Goal: Check status

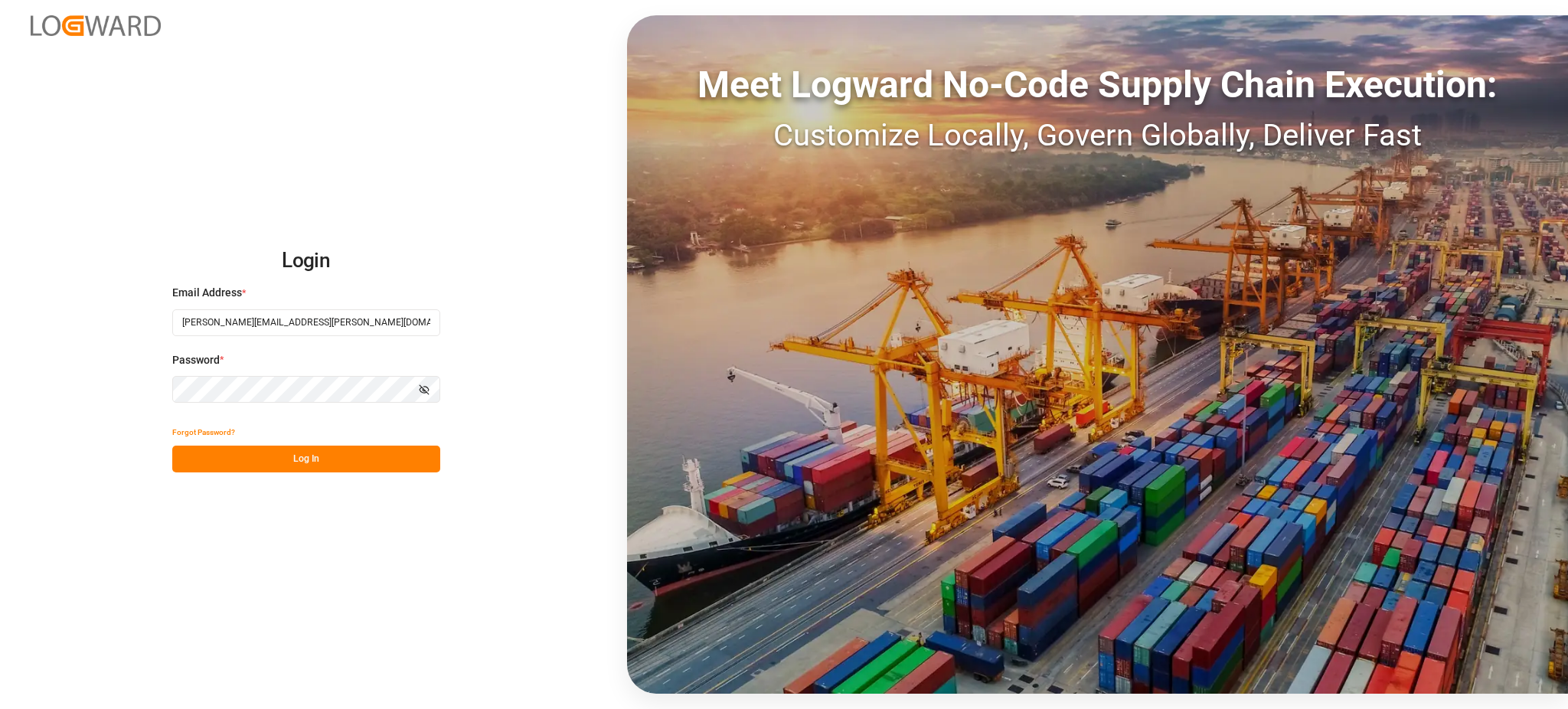
click at [344, 448] on button "Log In" at bounding box center [306, 458] width 268 height 27
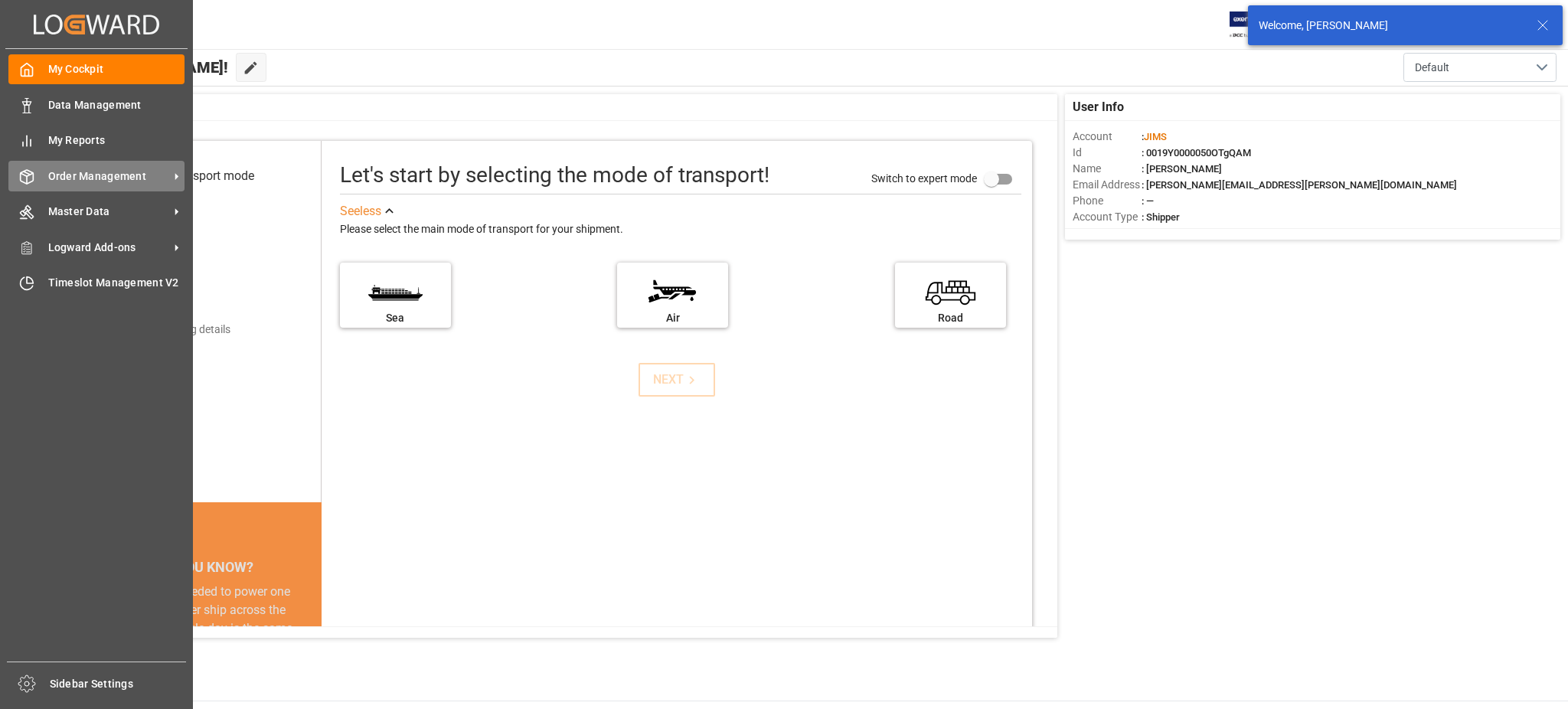
click at [50, 178] on span "Order Management" at bounding box center [109, 176] width 121 height 16
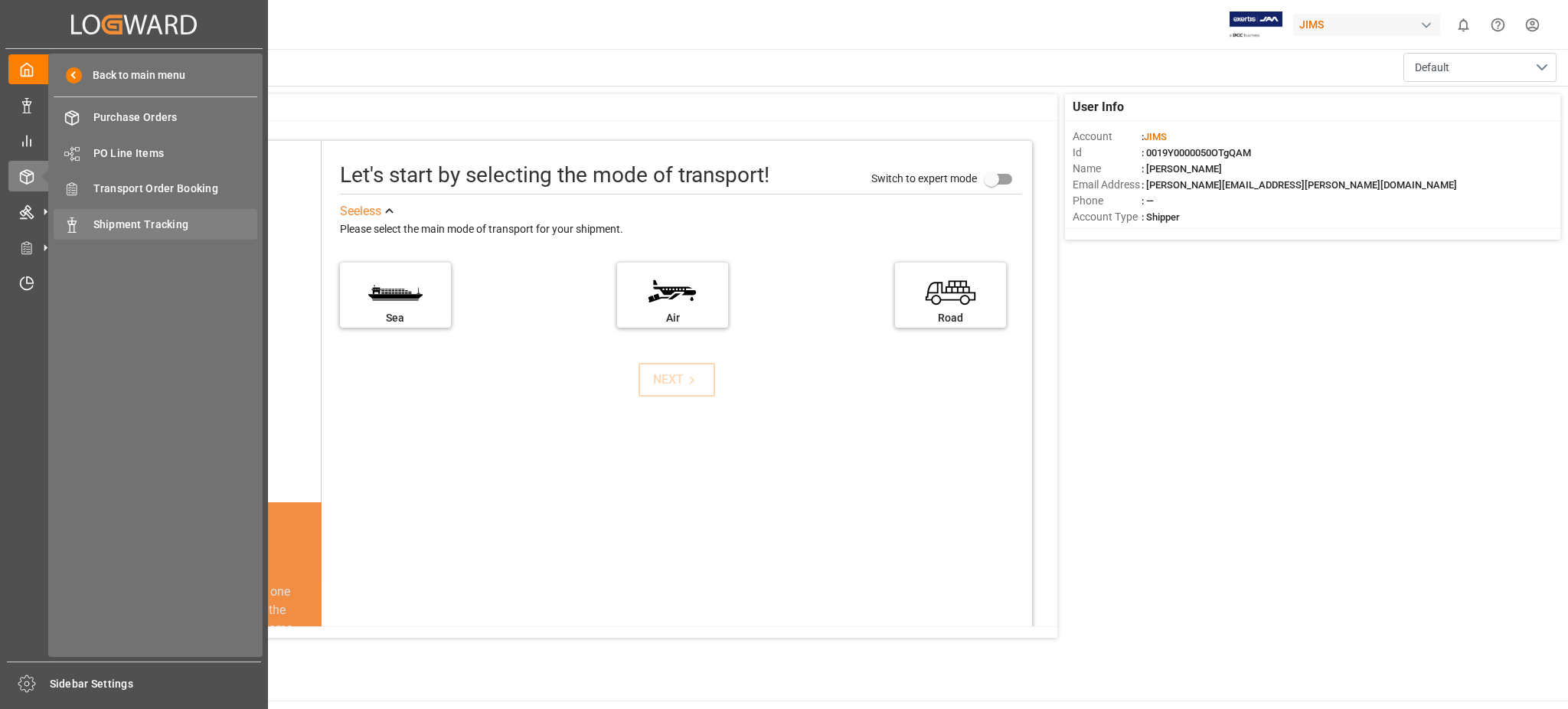
click at [143, 232] on div "Shipment Tracking Shipment Tracking" at bounding box center [155, 223] width 204 height 29
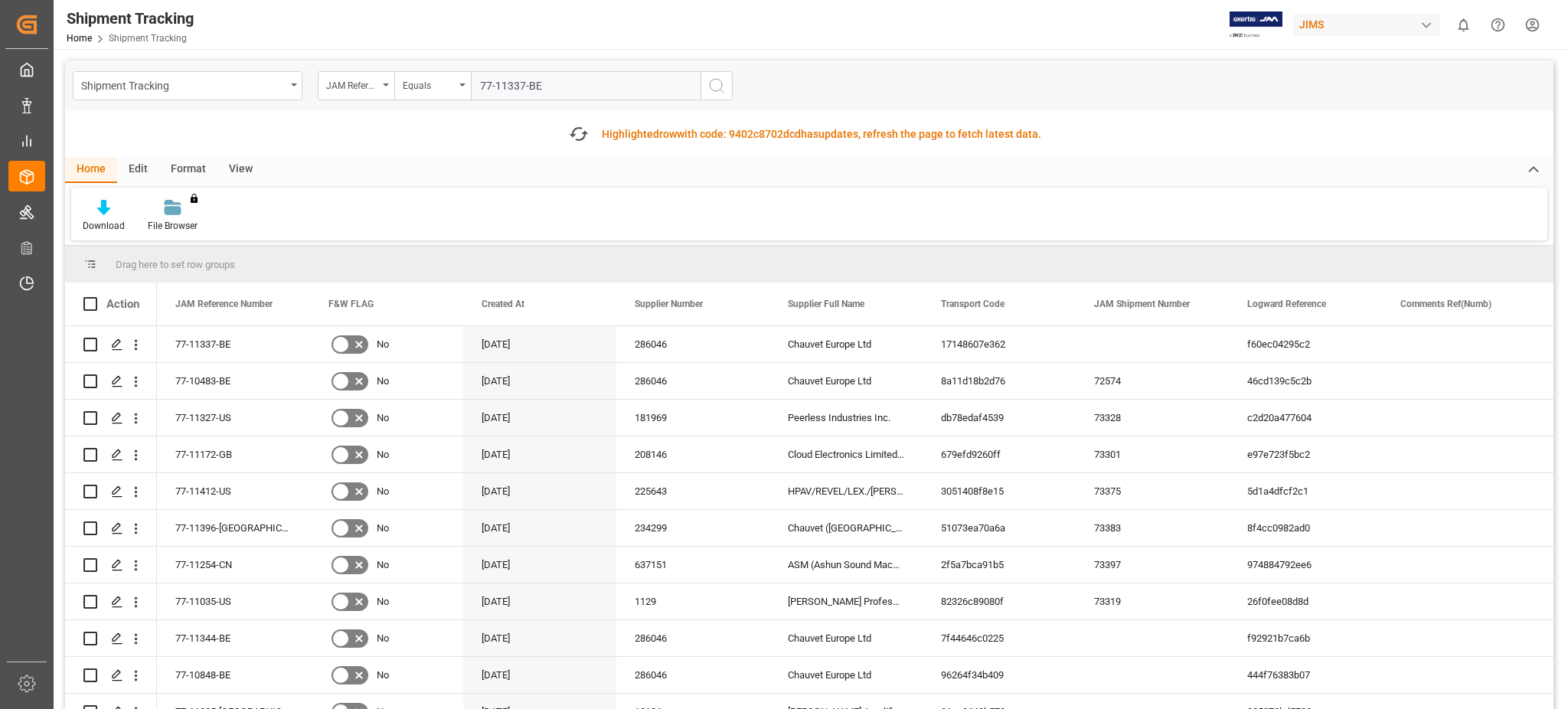
type input "77-11337-BE"
click at [719, 87] on icon "search button" at bounding box center [716, 85] width 18 height 18
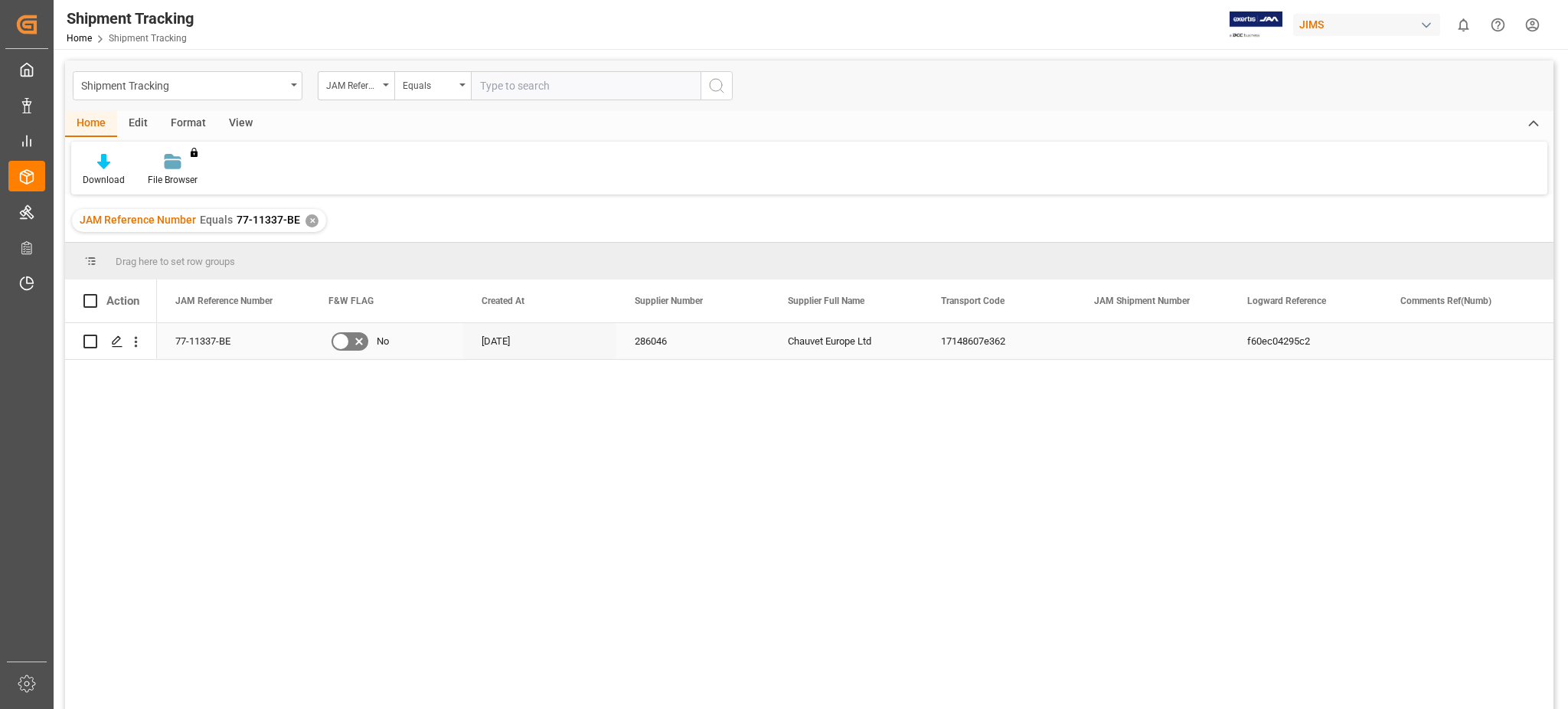
click at [103, 346] on div "Press SPACE to select this row." at bounding box center [111, 341] width 55 height 35
click at [120, 338] on polygon "Press SPACE to select this row." at bounding box center [116, 340] width 8 height 8
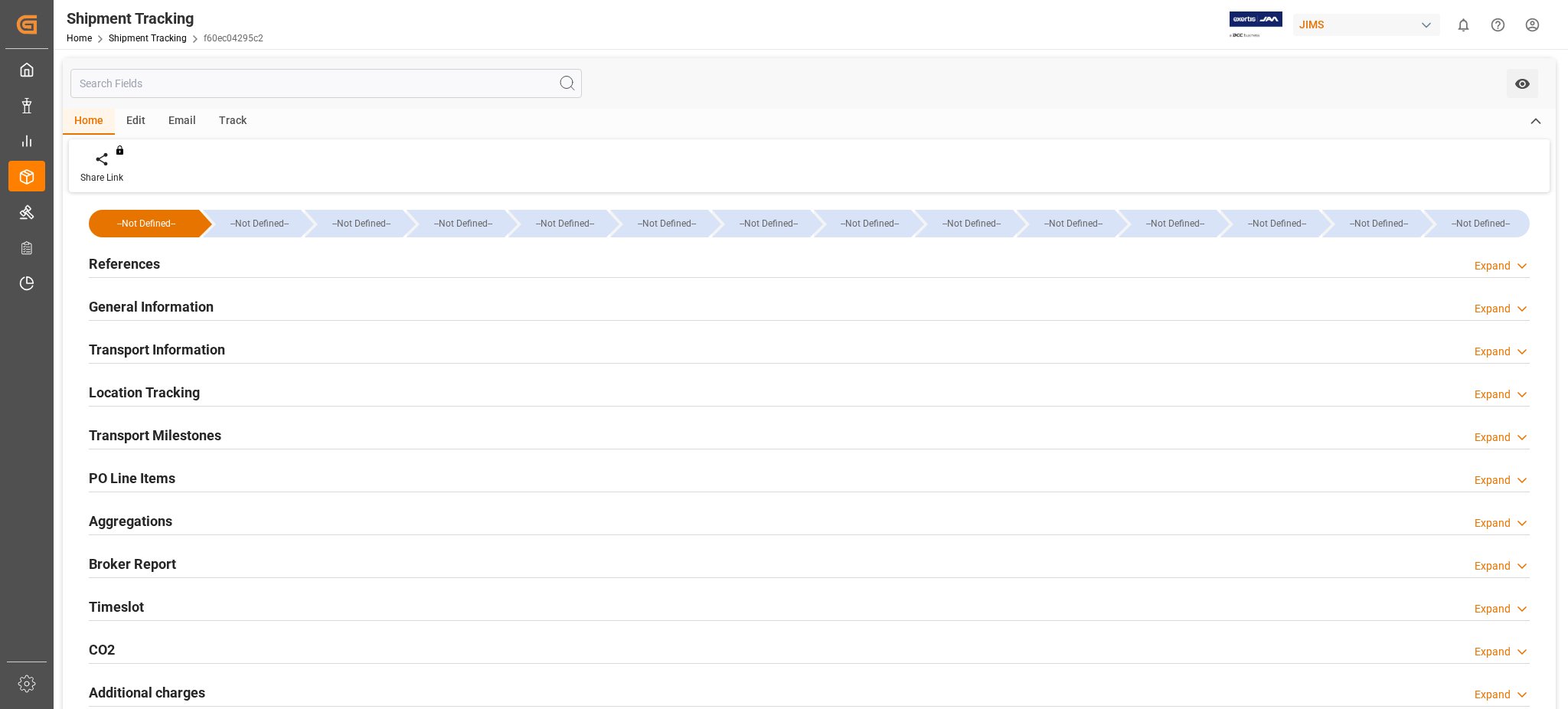
click at [175, 342] on h2 "Transport Information" at bounding box center [157, 350] width 136 height 21
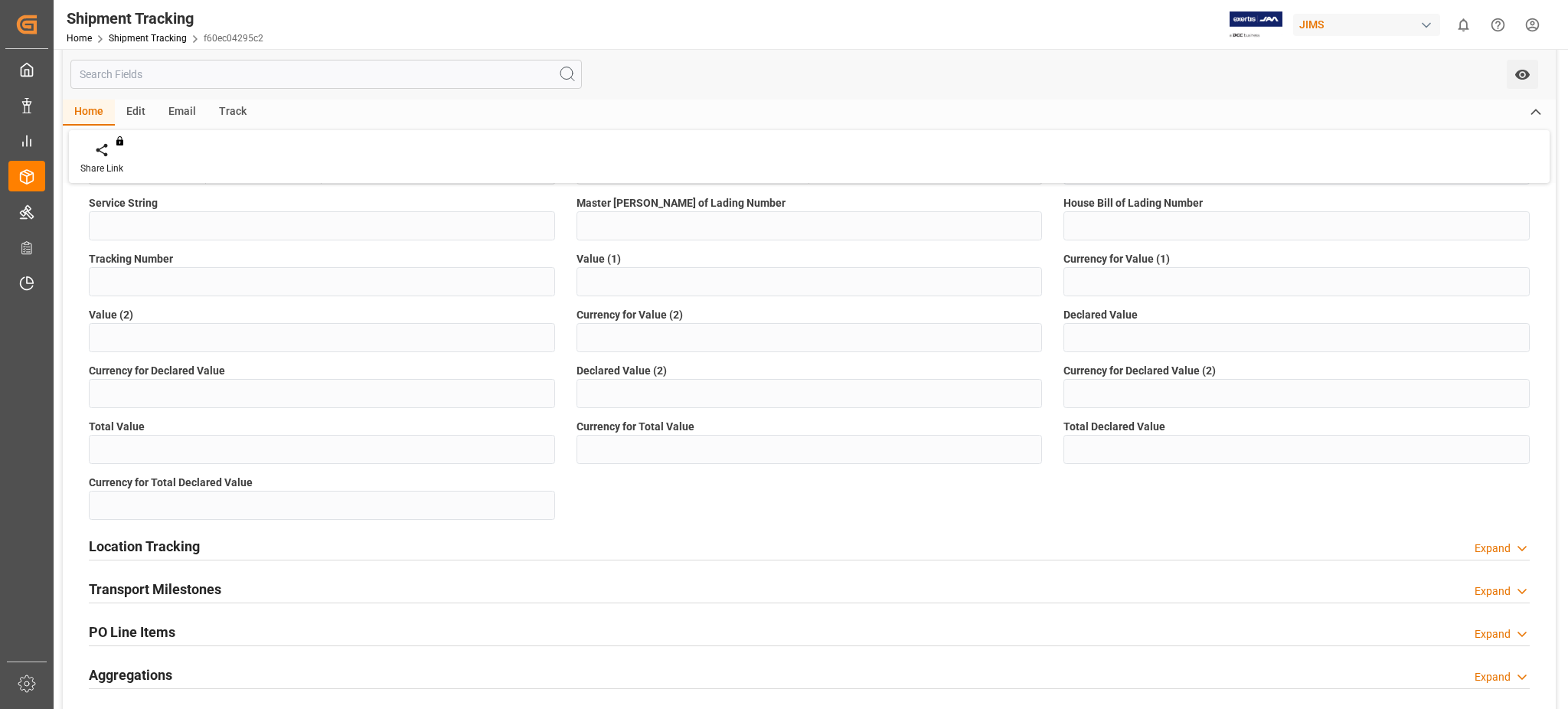
scroll to position [612, 0]
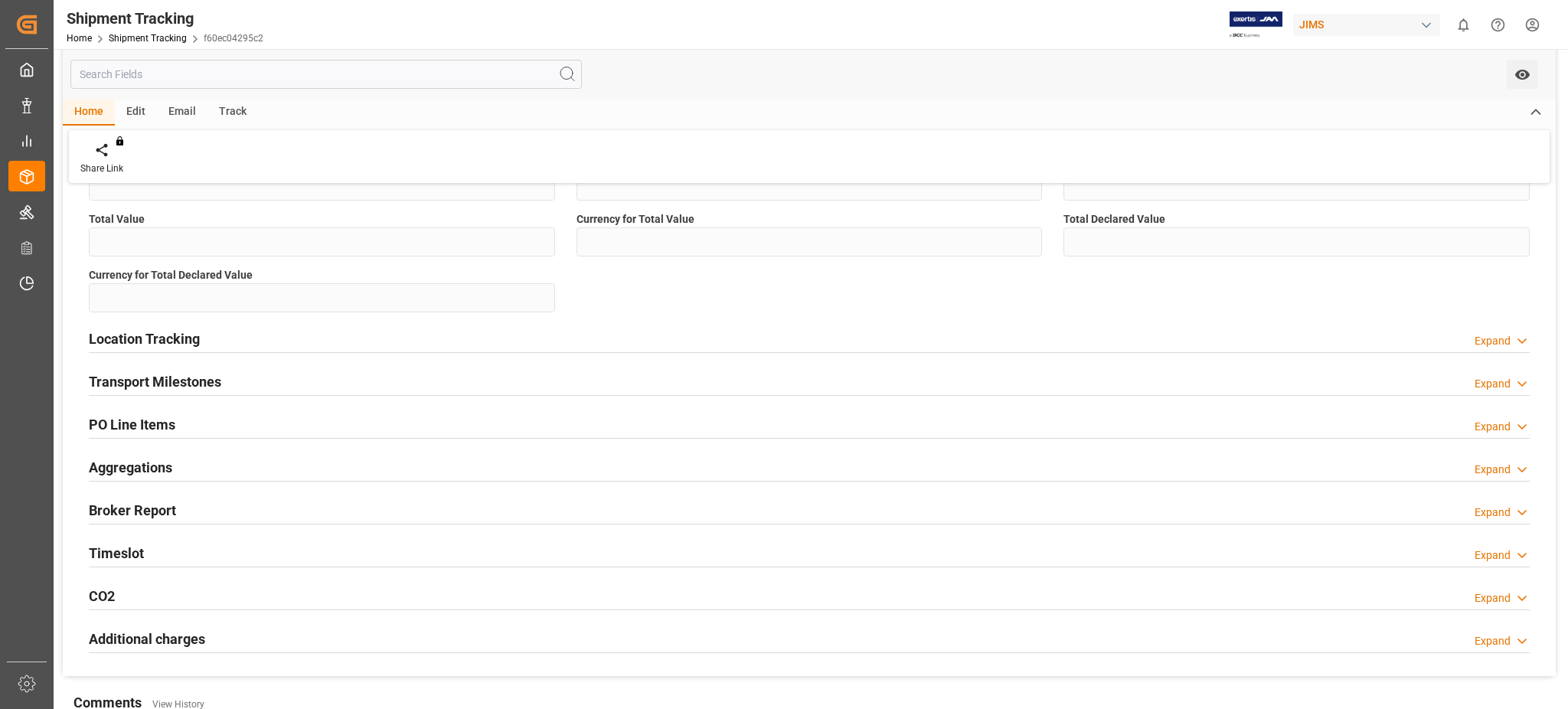
click at [173, 339] on h2 "Location Tracking" at bounding box center [145, 338] width 111 height 21
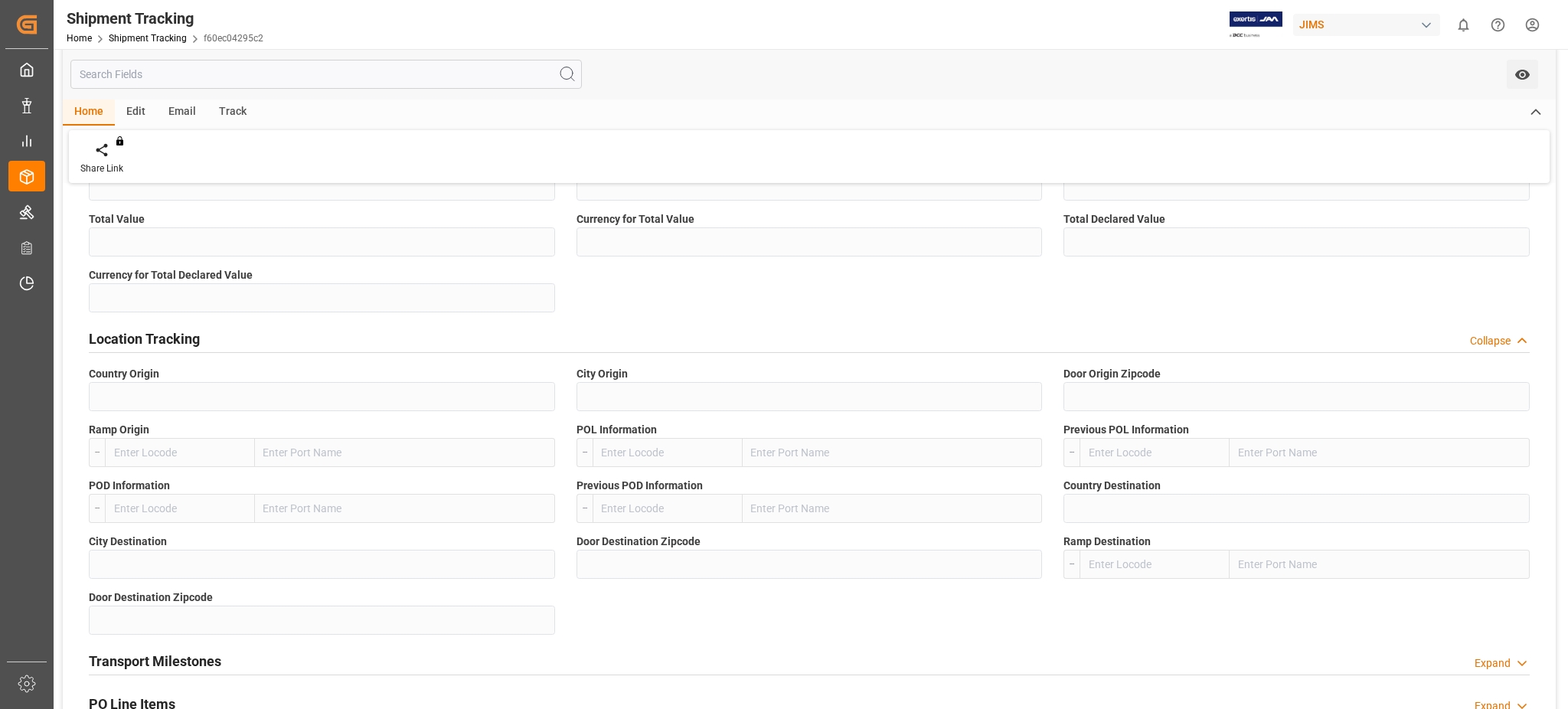
click at [173, 339] on h2 "Location Tracking" at bounding box center [145, 338] width 111 height 21
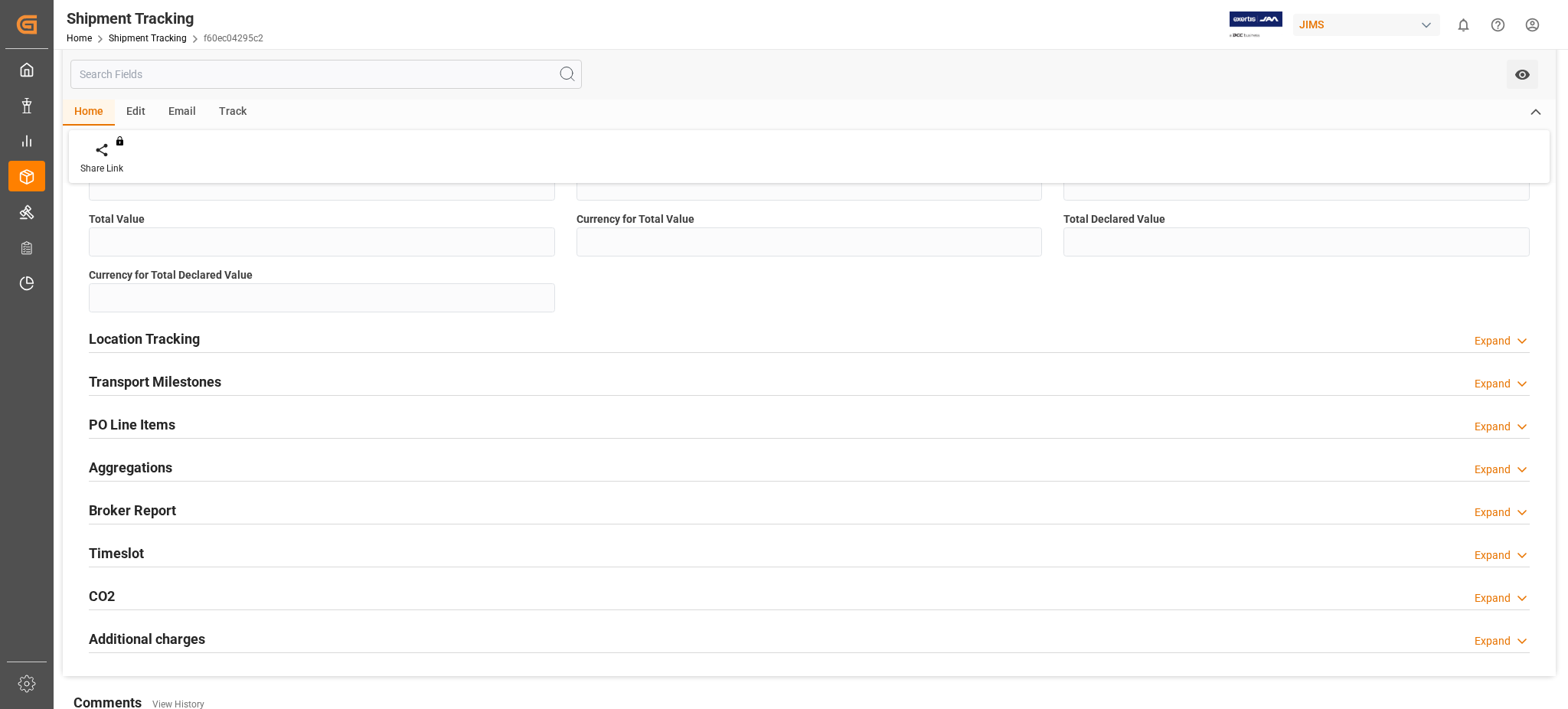
click at [186, 372] on h2 "Transport Milestones" at bounding box center [155, 382] width 133 height 21
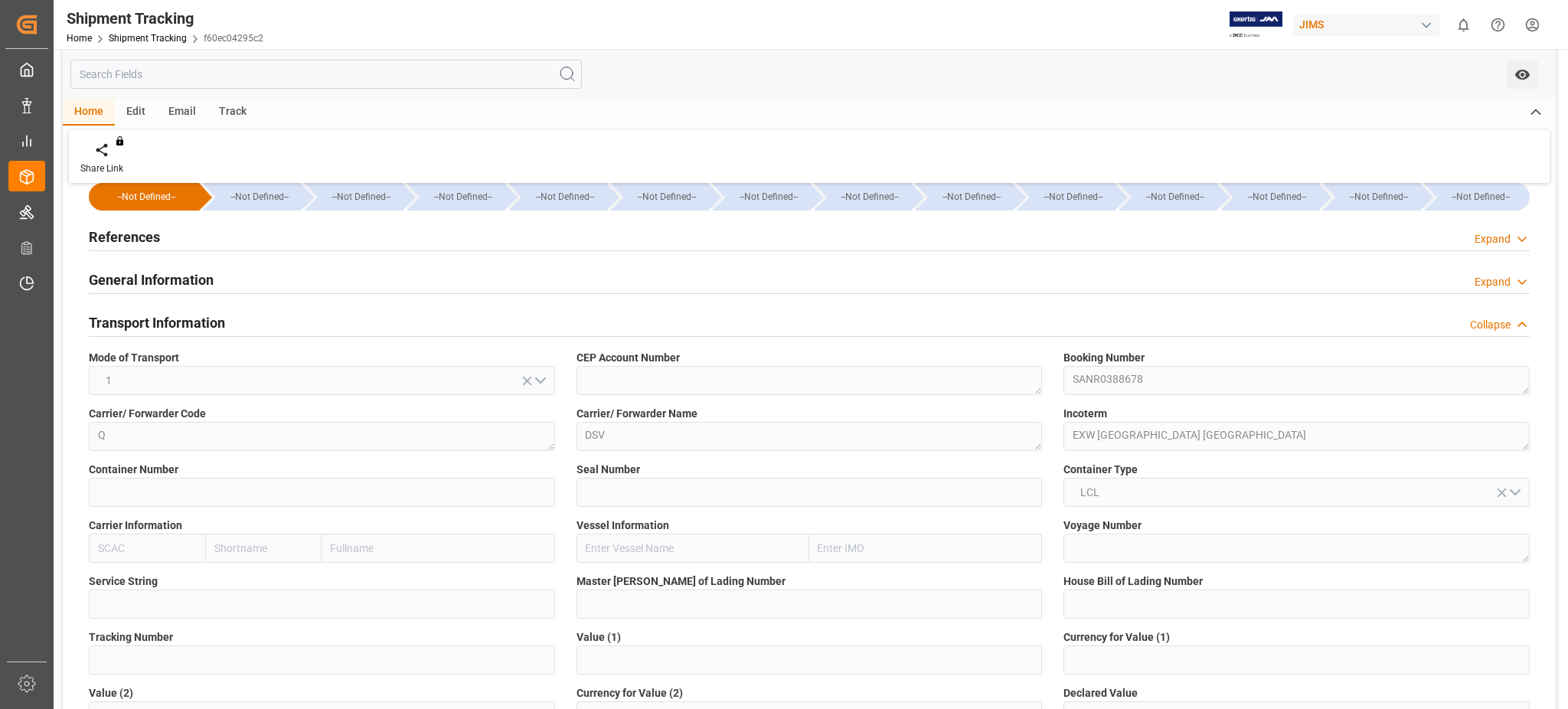
scroll to position [0, 0]
